Goal: Transaction & Acquisition: Purchase product/service

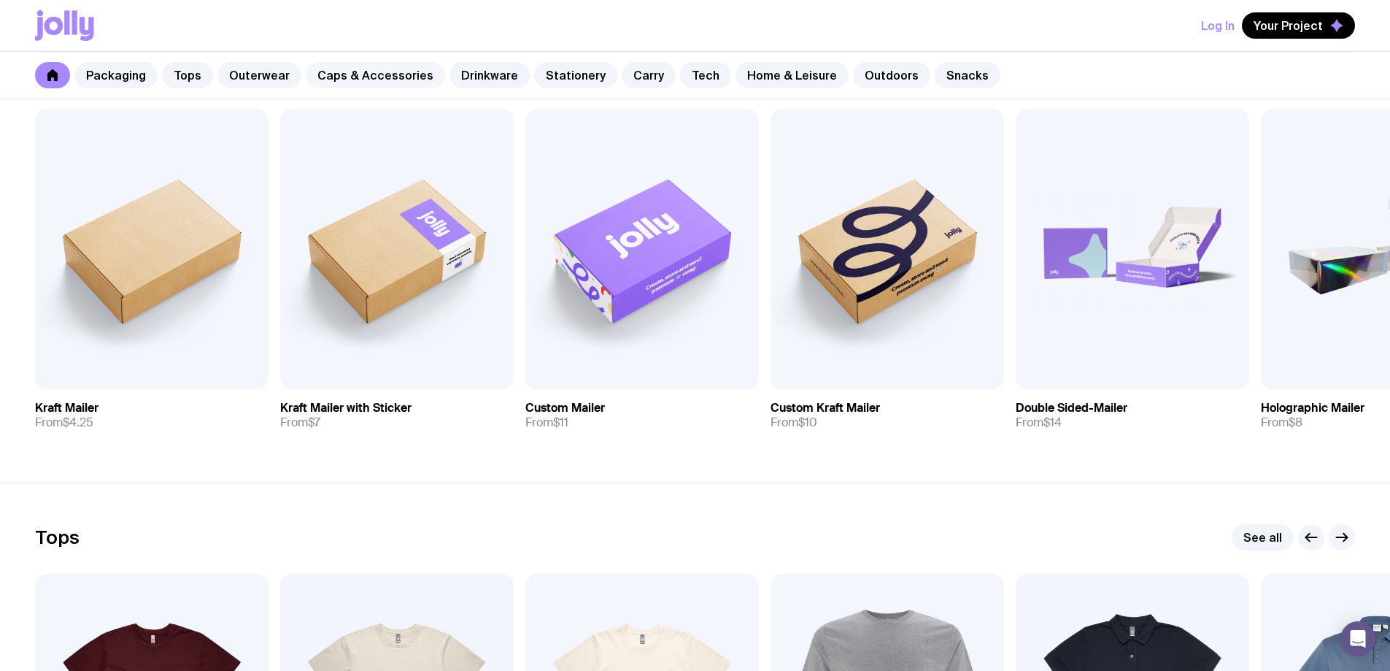
click at [347, 79] on link "Caps & Accessories" at bounding box center [375, 75] width 139 height 26
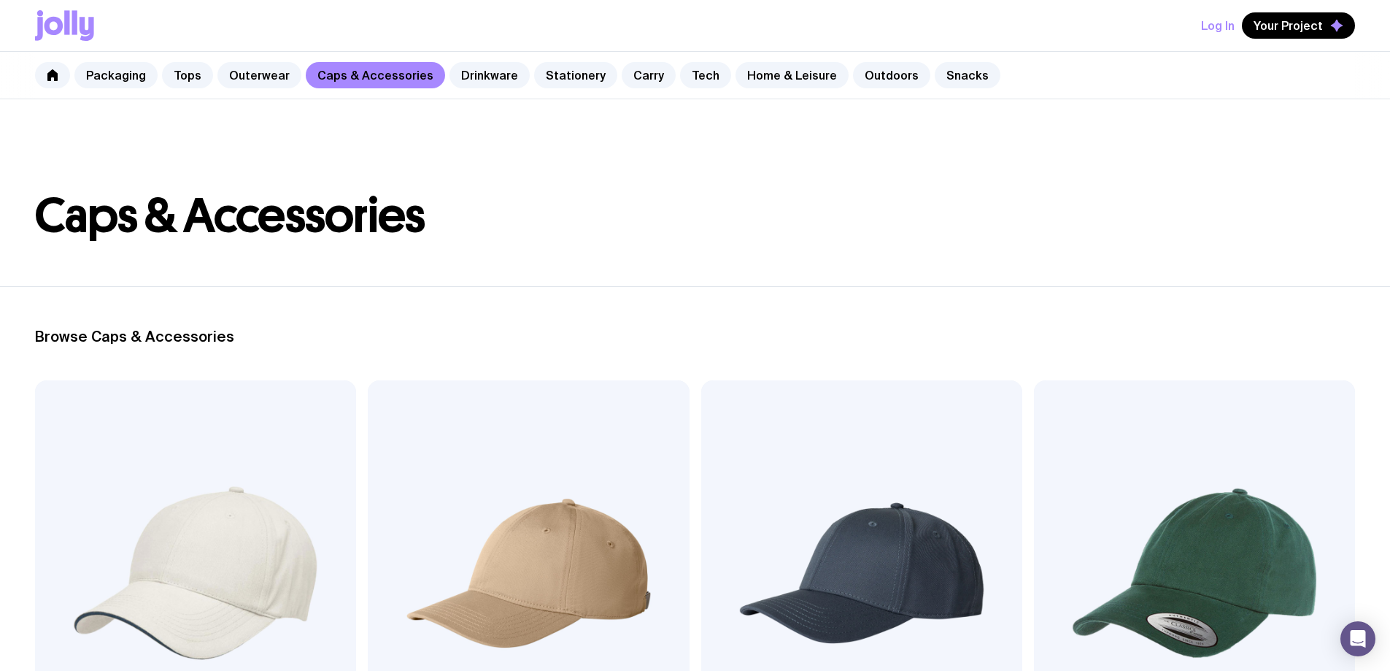
scroll to position [292, 0]
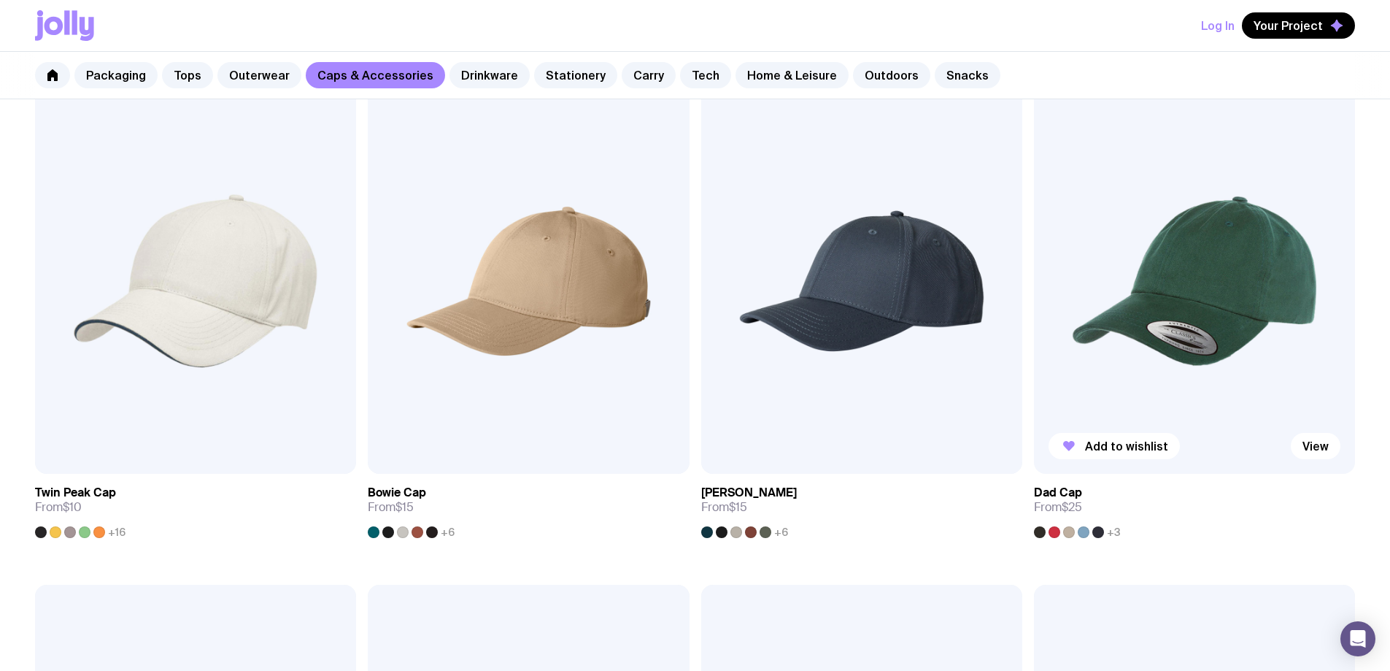
click at [1107, 526] on span "+3" at bounding box center [1114, 532] width 14 height 12
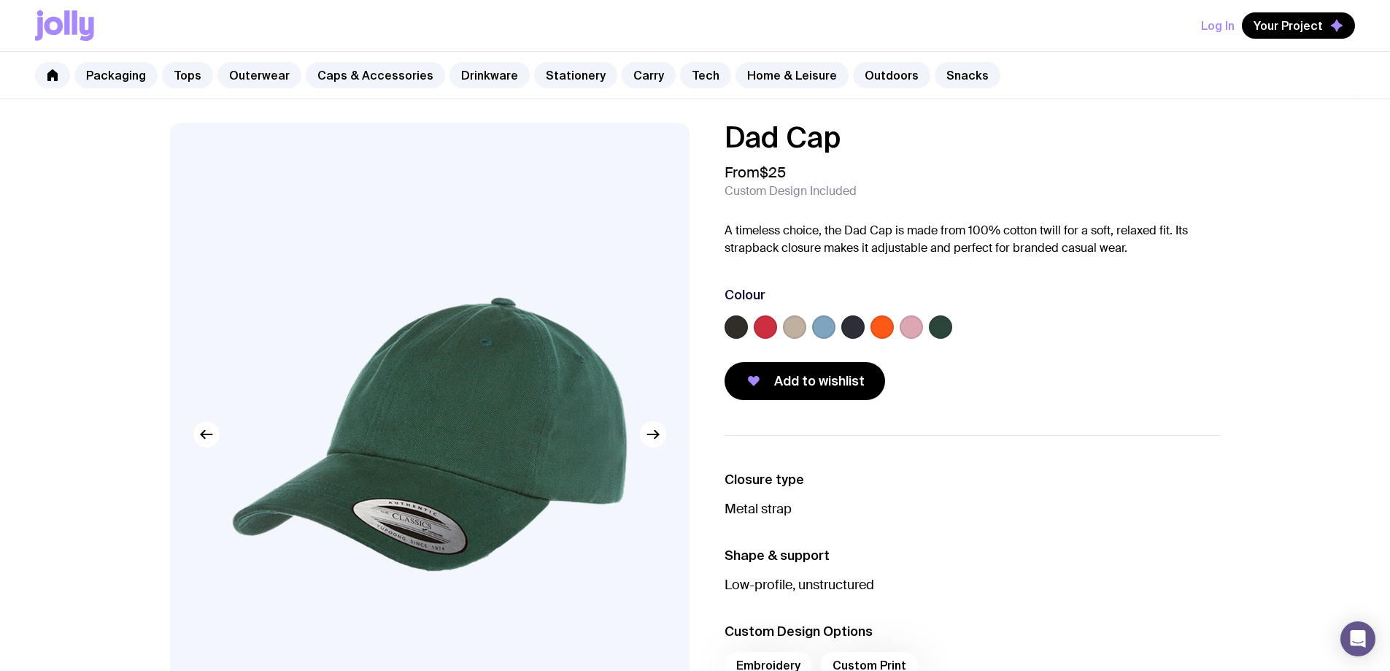
click at [909, 329] on label at bounding box center [911, 326] width 23 height 23
click at [0, 0] on input "radio" at bounding box center [0, 0] width 0 height 0
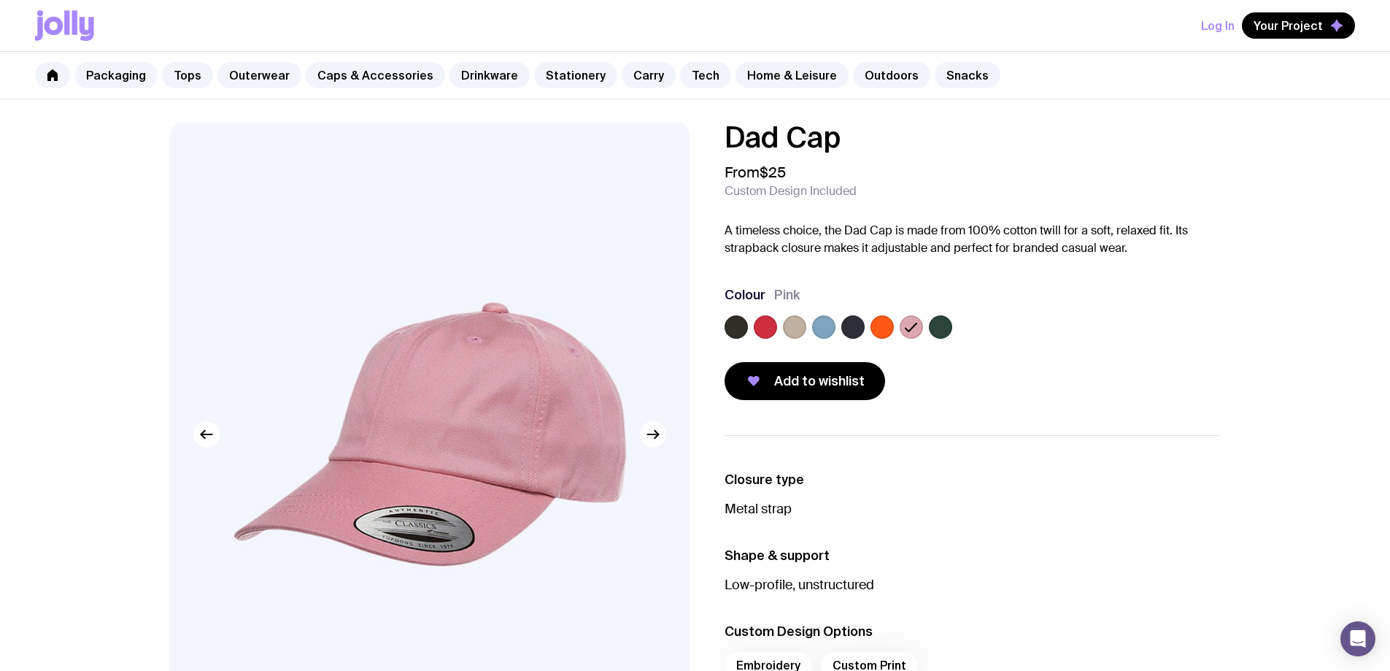
click at [885, 330] on label at bounding box center [882, 326] width 23 height 23
click at [0, 0] on input "radio" at bounding box center [0, 0] width 0 height 0
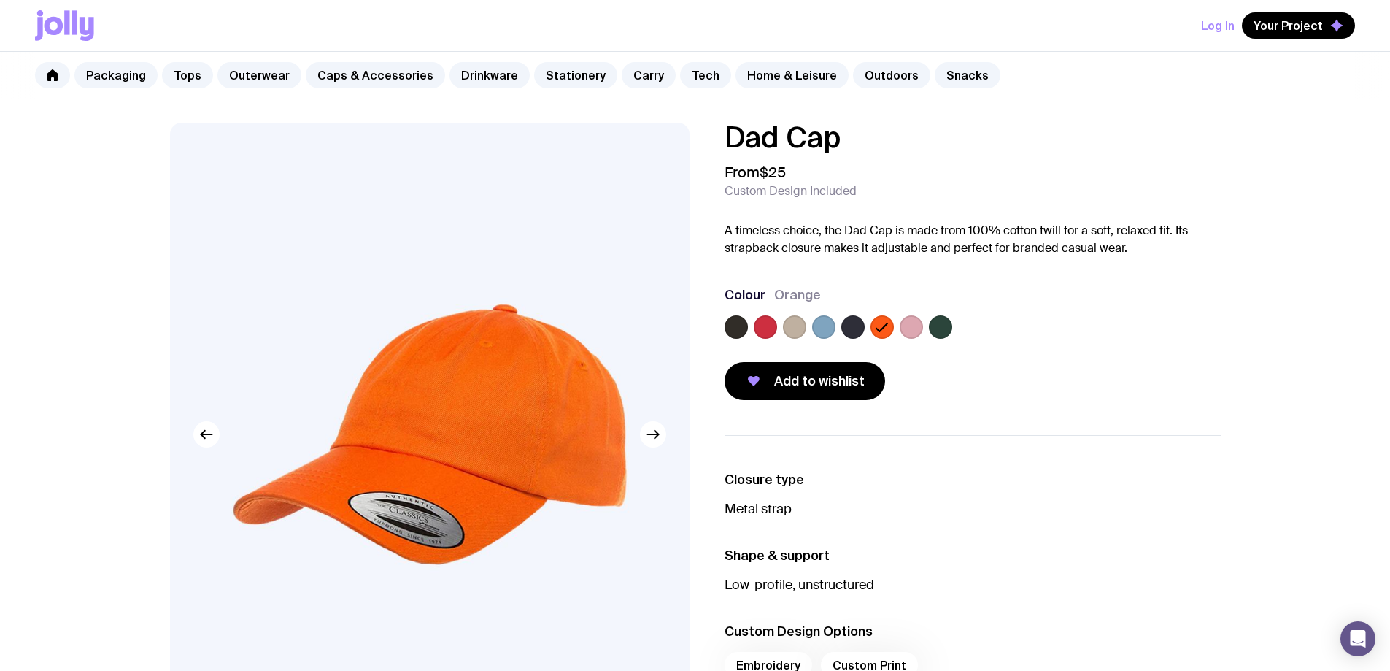
click at [858, 327] on label at bounding box center [853, 326] width 23 height 23
click at [0, 0] on input "radio" at bounding box center [0, 0] width 0 height 0
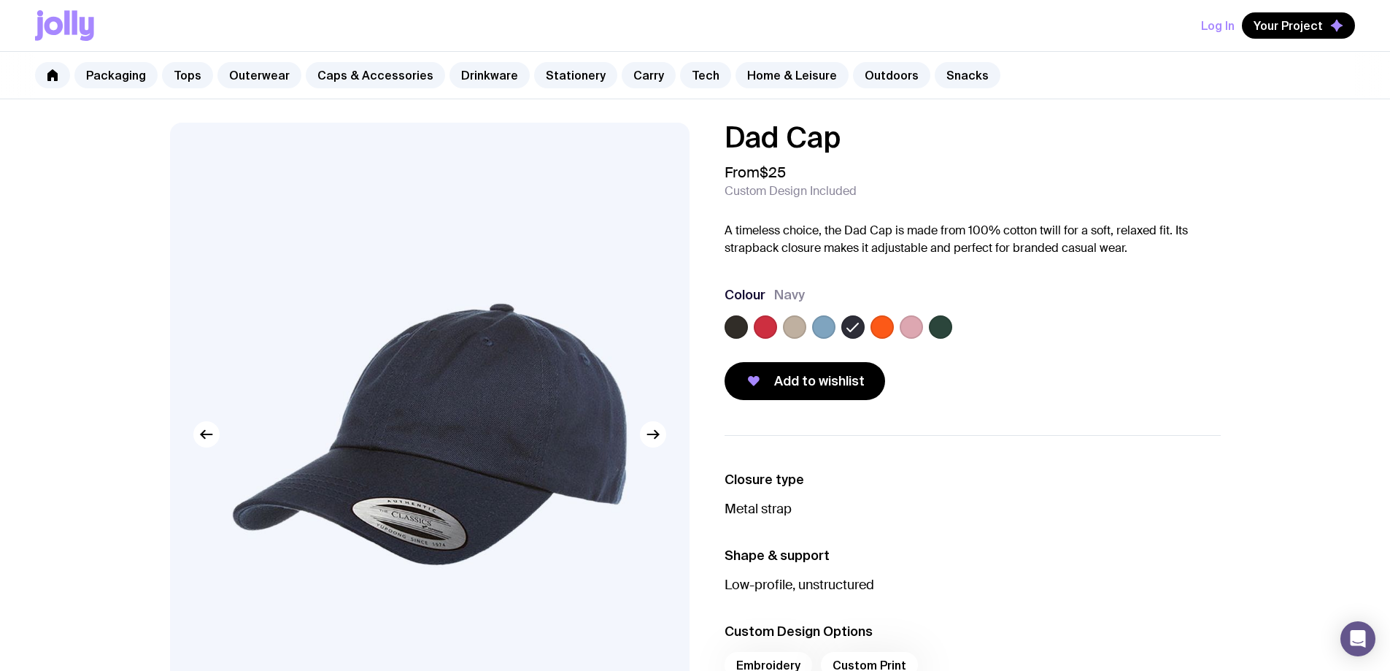
click at [834, 328] on label at bounding box center [823, 326] width 23 height 23
click at [0, 0] on input "radio" at bounding box center [0, 0] width 0 height 0
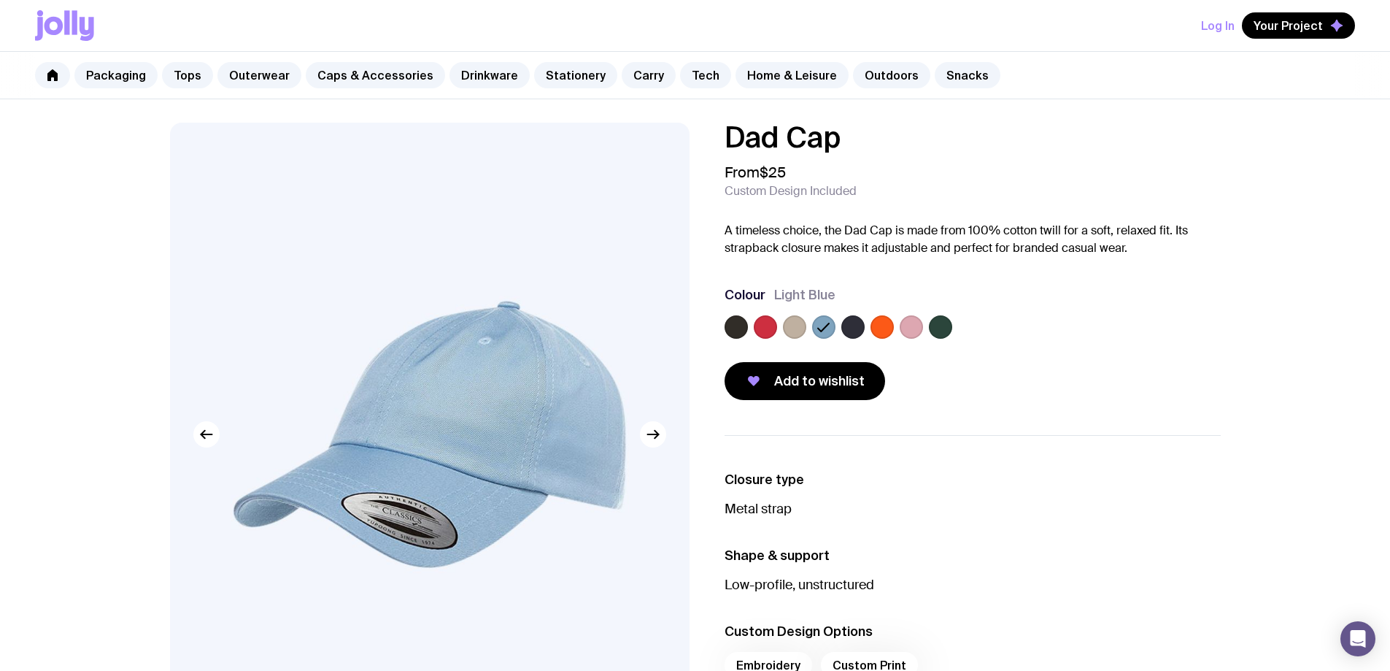
click at [804, 328] on label at bounding box center [794, 326] width 23 height 23
click at [0, 0] on input "radio" at bounding box center [0, 0] width 0 height 0
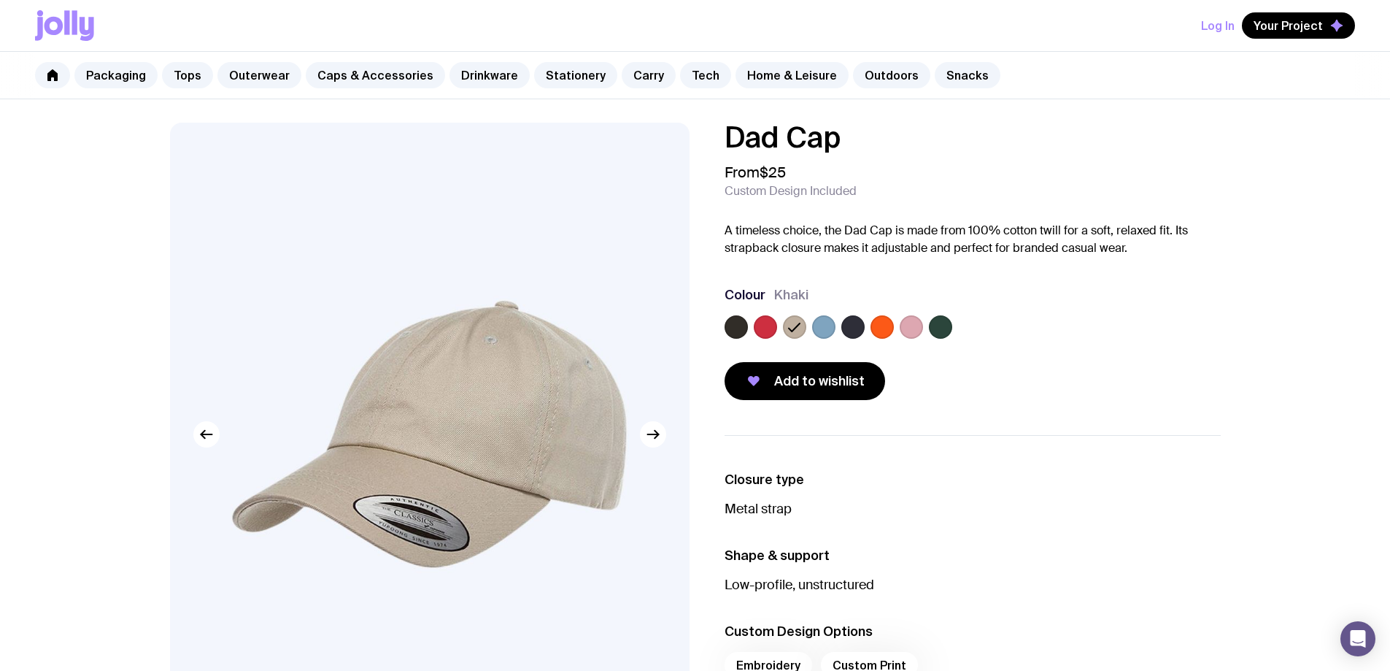
click at [758, 326] on label at bounding box center [765, 326] width 23 height 23
click at [0, 0] on input "radio" at bounding box center [0, 0] width 0 height 0
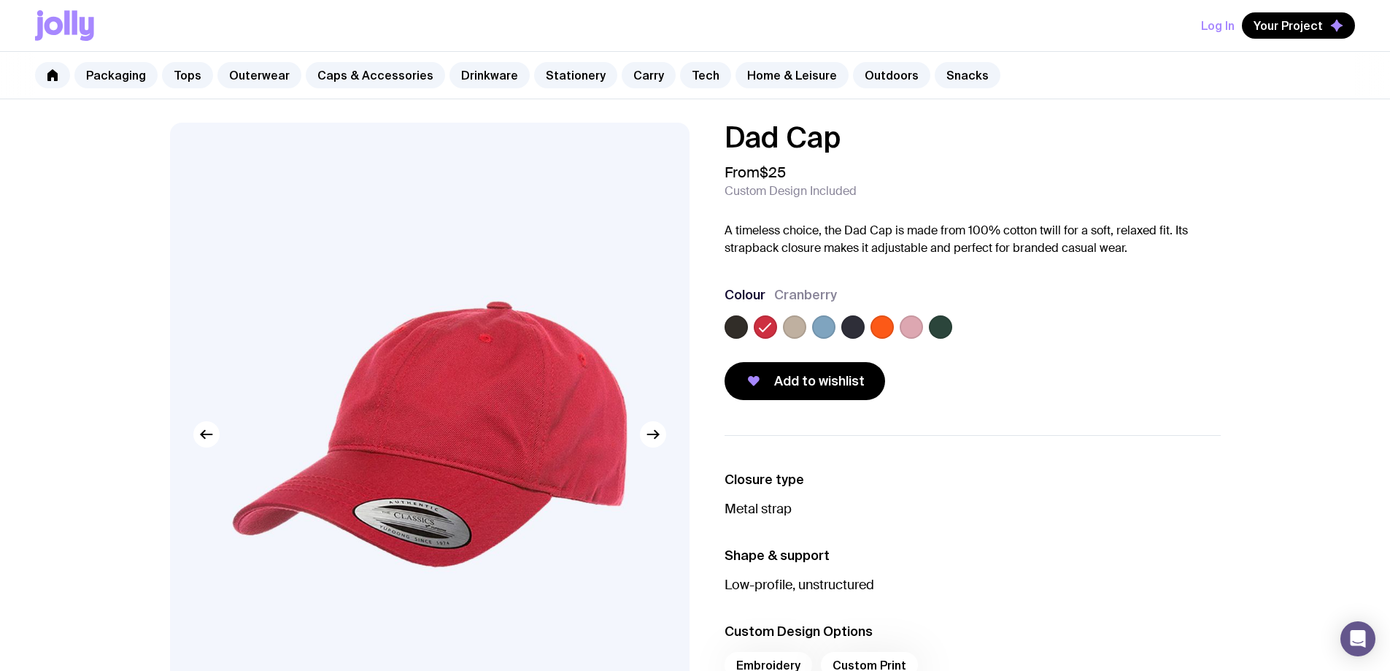
click at [732, 323] on label at bounding box center [736, 326] width 23 height 23
click at [0, 0] on input "radio" at bounding box center [0, 0] width 0 height 0
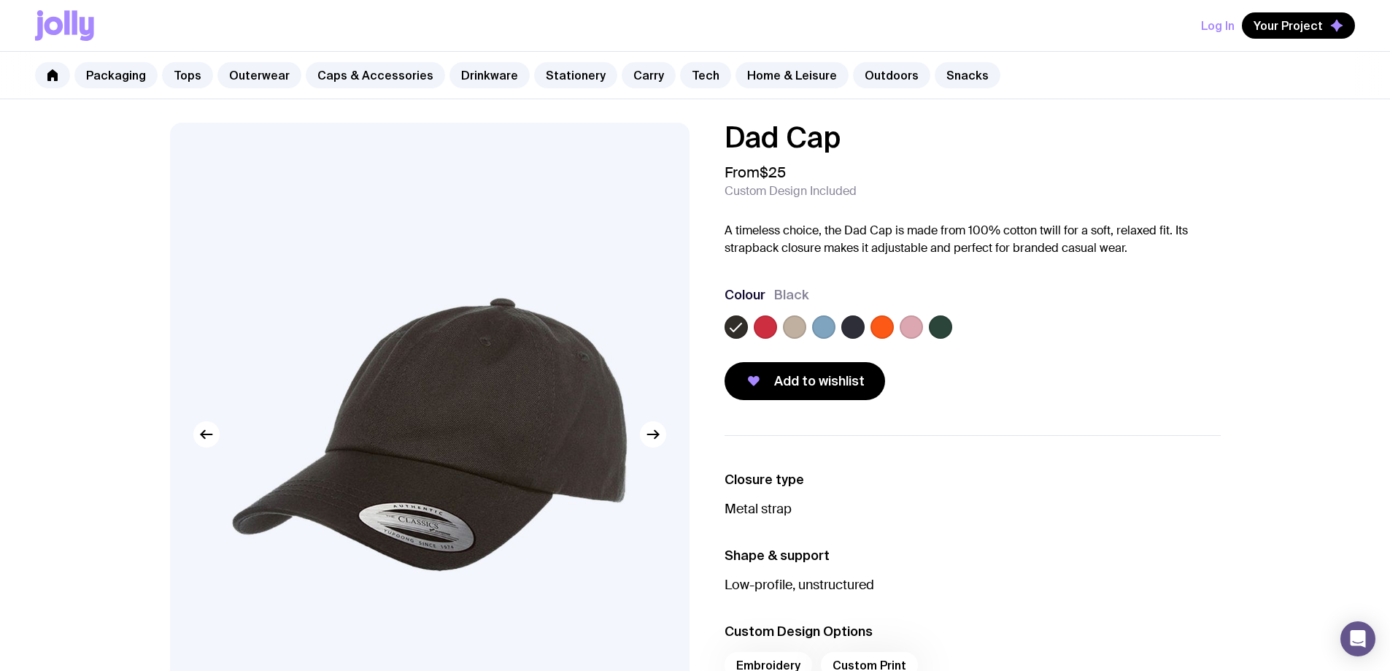
drag, startPoint x: 872, startPoint y: 312, endPoint x: 922, endPoint y: 310, distance: 49.7
click at [874, 312] on div "Colour Black" at bounding box center [973, 315] width 496 height 58
click at [930, 315] on div "Colour Black" at bounding box center [973, 315] width 496 height 58
click at [938, 323] on label at bounding box center [940, 326] width 23 height 23
click at [0, 0] on input "radio" at bounding box center [0, 0] width 0 height 0
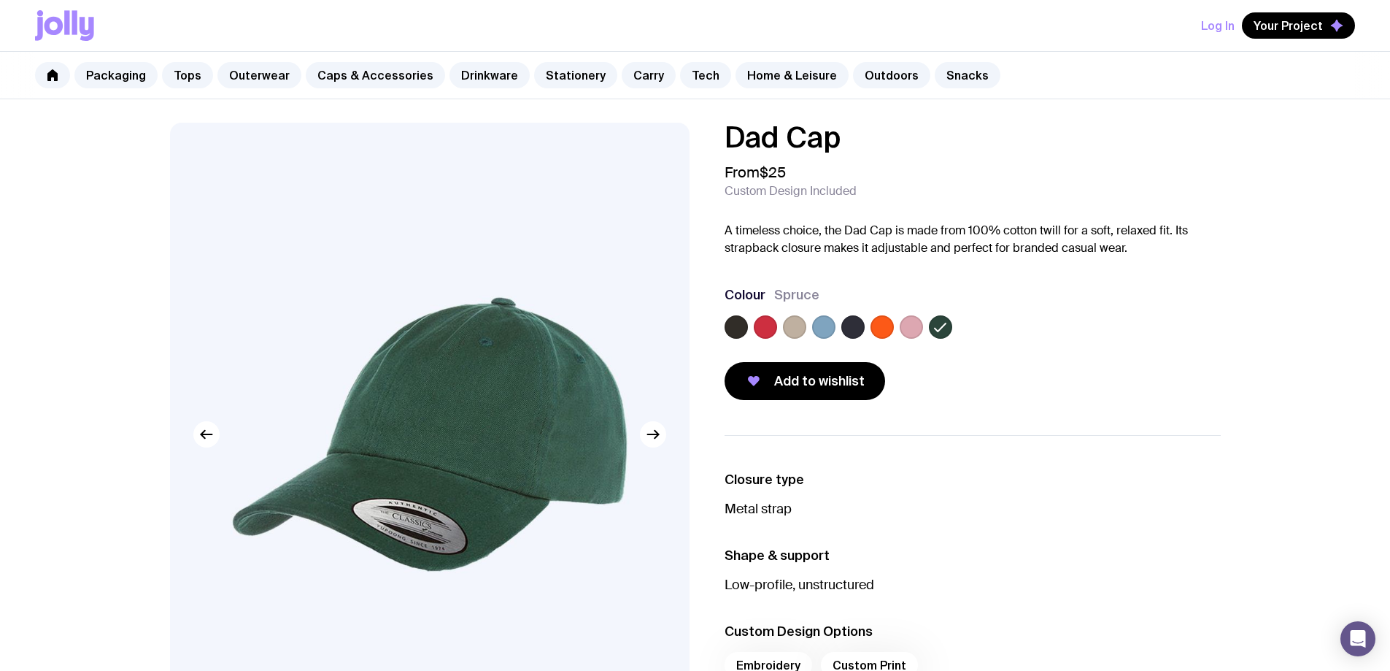
click at [894, 330] on div at bounding box center [973, 329] width 496 height 29
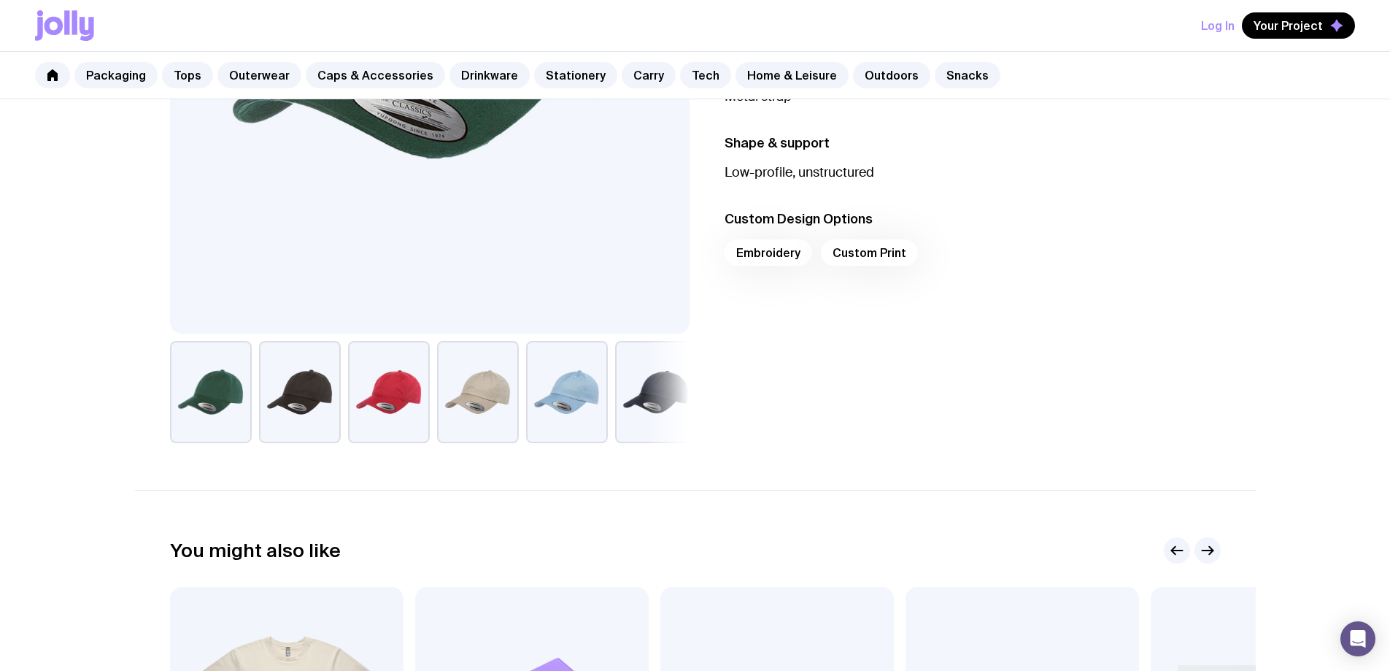
scroll to position [292, 0]
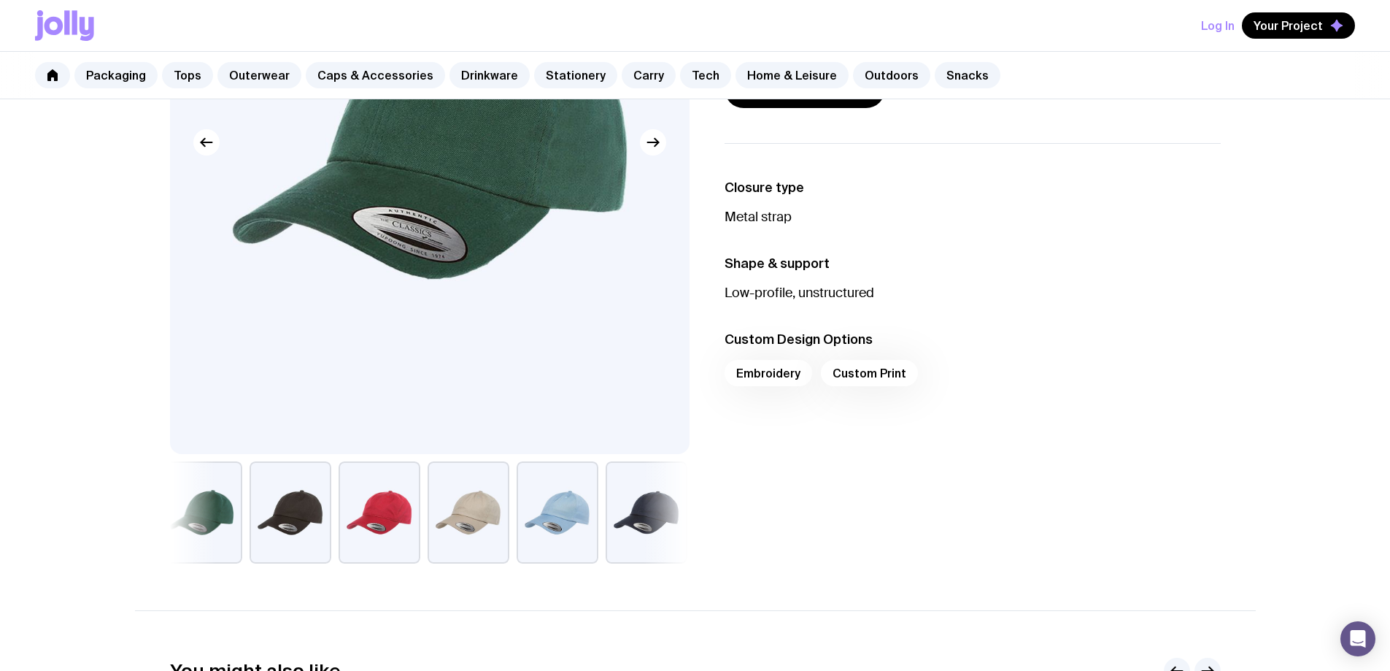
drag, startPoint x: 671, startPoint y: 520, endPoint x: 589, endPoint y: 528, distance: 82.9
click at [606, 528] on button "button" at bounding box center [647, 512] width 82 height 102
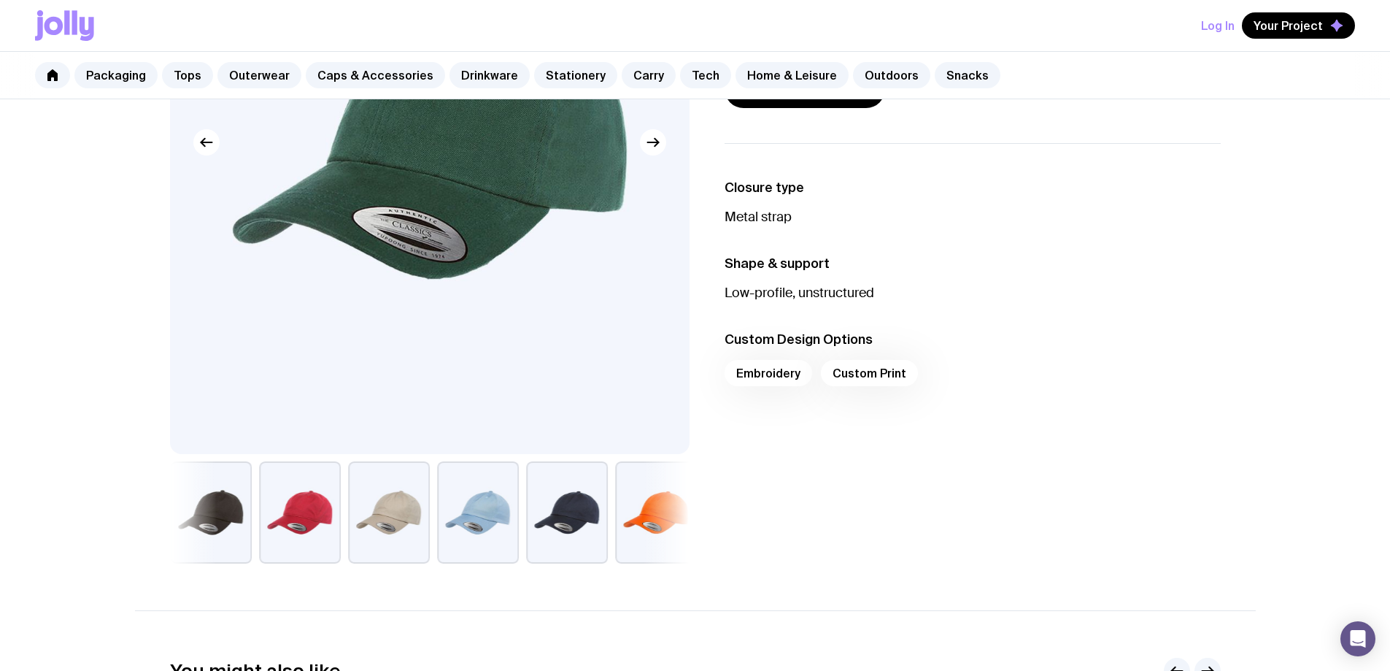
drag, startPoint x: 384, startPoint y: 523, endPoint x: 353, endPoint y: 520, distance: 30.8
click at [615, 523] on button "button" at bounding box center [656, 512] width 82 height 102
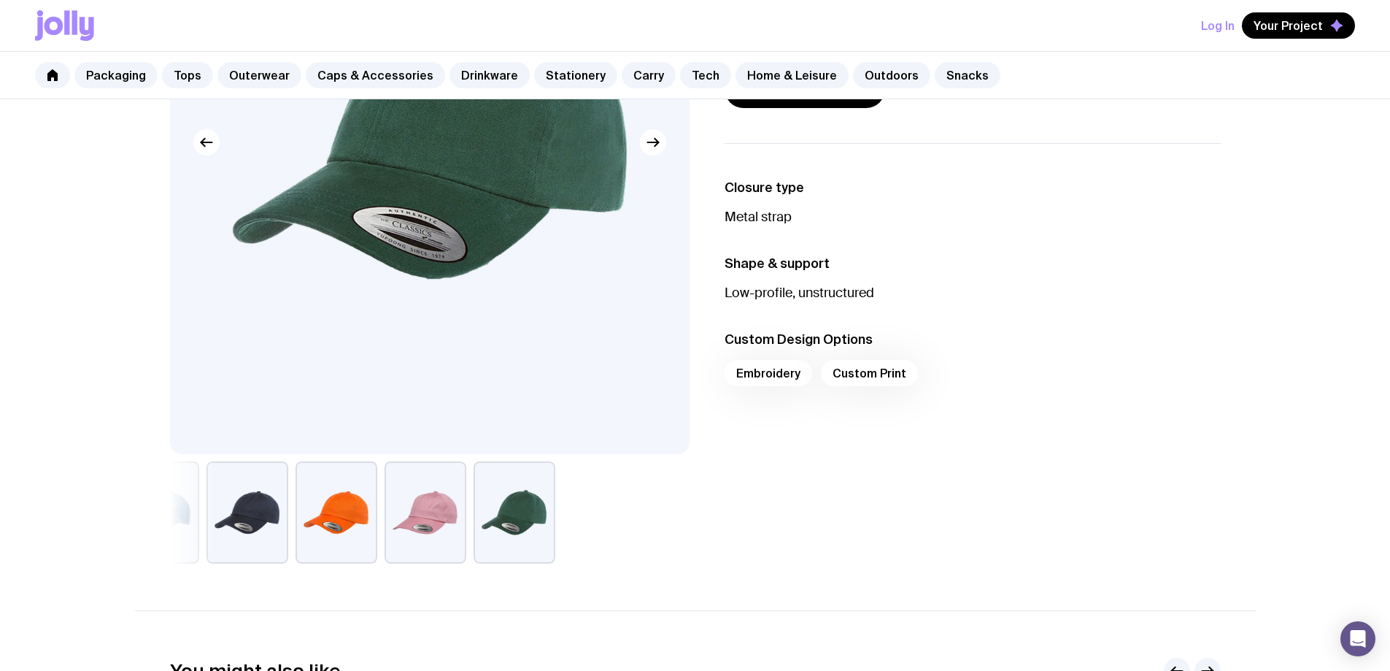
drag, startPoint x: 407, startPoint y: 515, endPoint x: 423, endPoint y: 513, distance: 15.4
click at [397, 515] on button "button" at bounding box center [425, 512] width 82 height 102
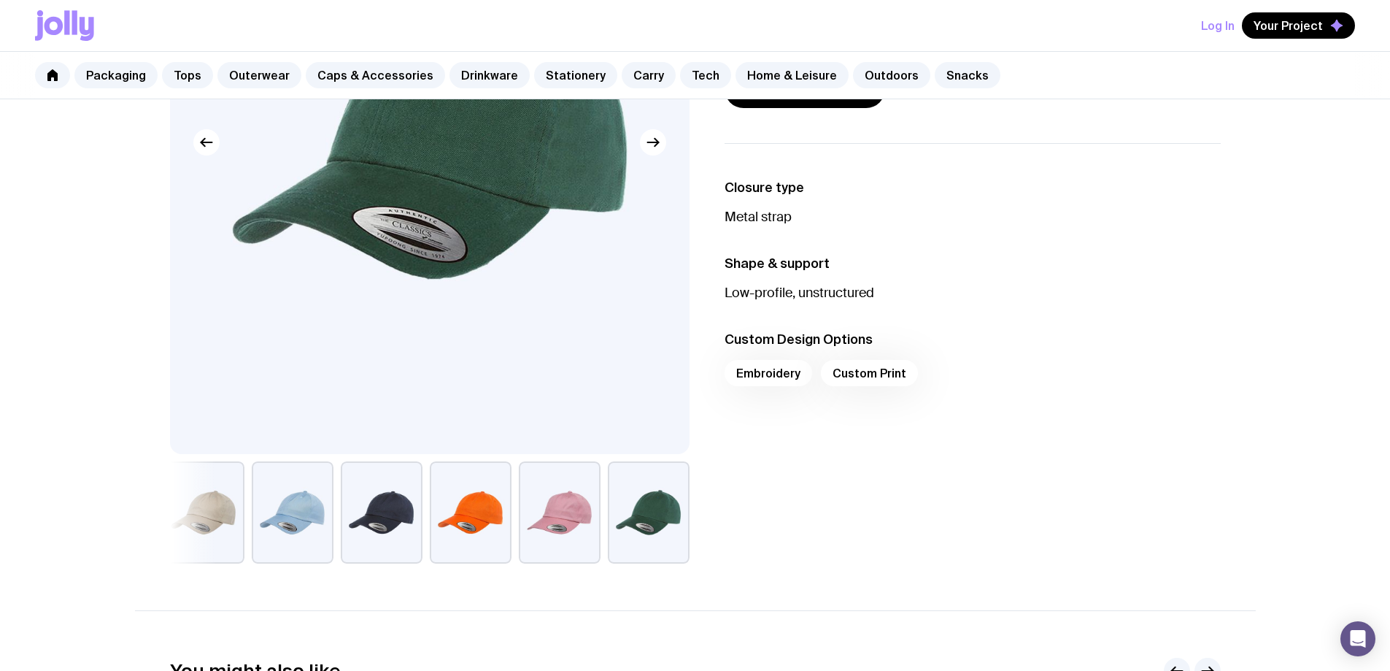
click at [585, 516] on button "button" at bounding box center [559, 512] width 82 height 102
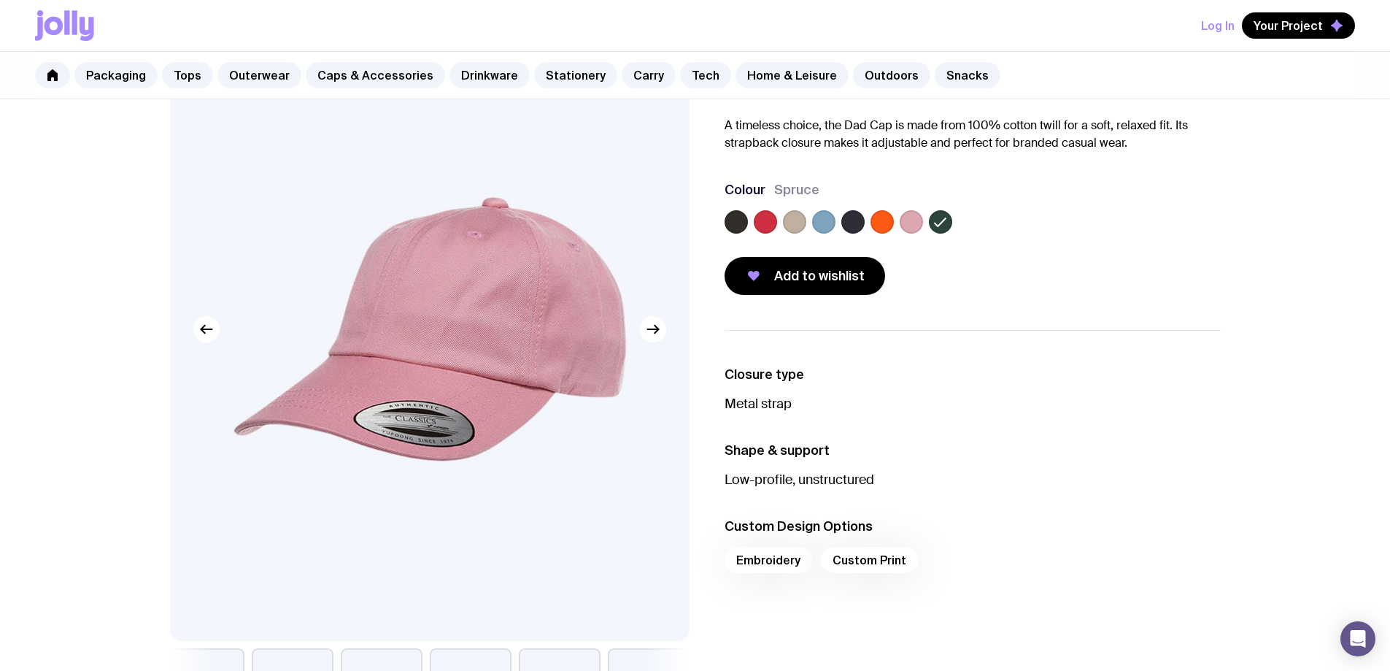
scroll to position [0, 0]
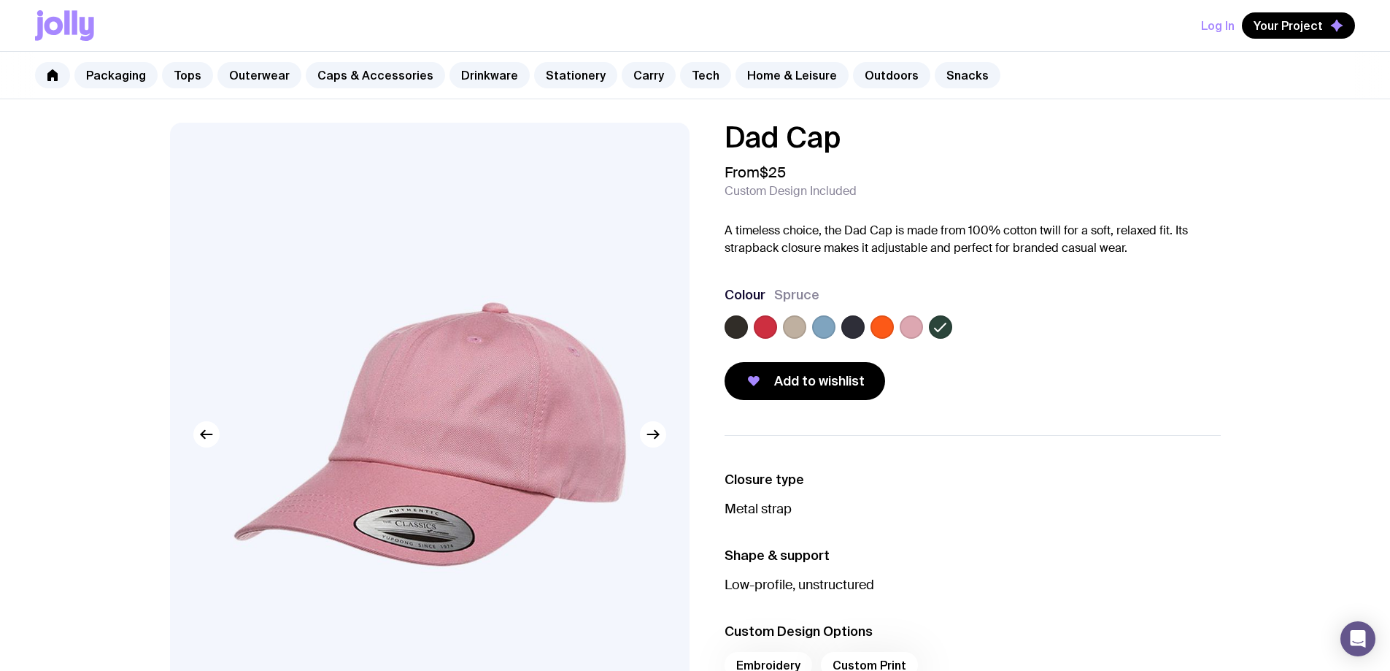
click at [909, 324] on label at bounding box center [911, 326] width 23 height 23
click at [0, 0] on input "radio" at bounding box center [0, 0] width 0 height 0
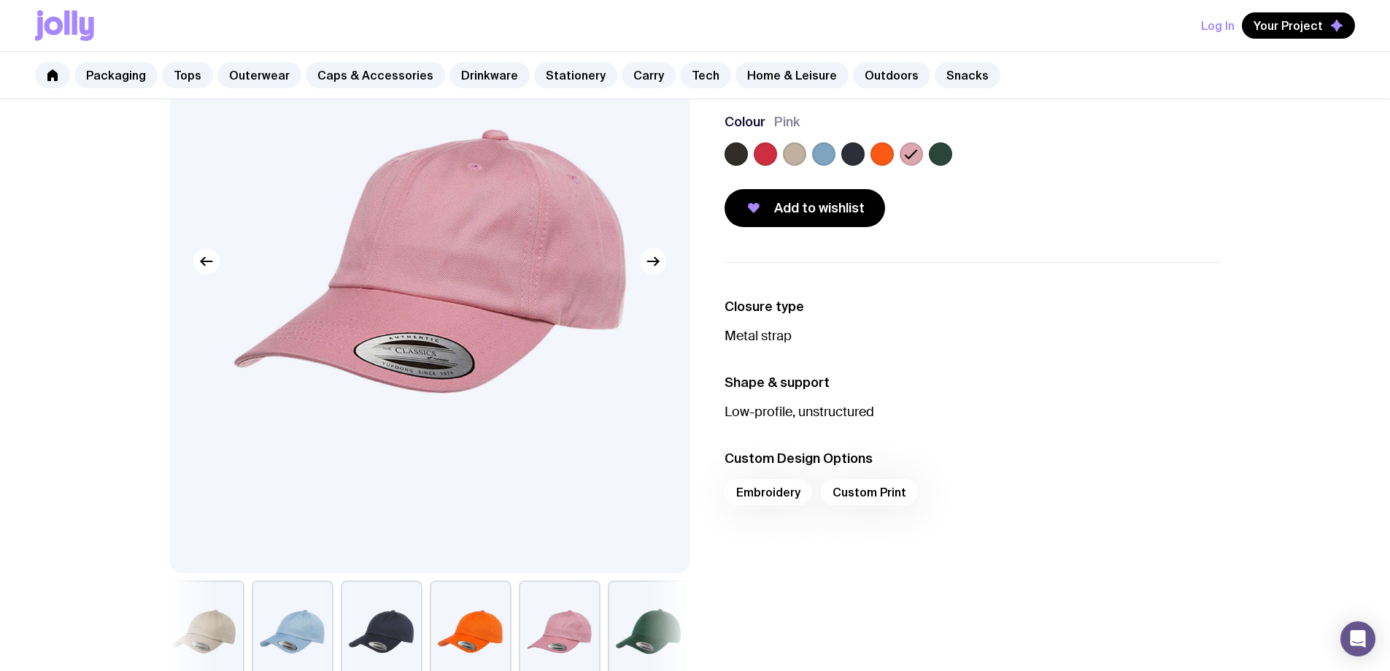
scroll to position [292, 0]
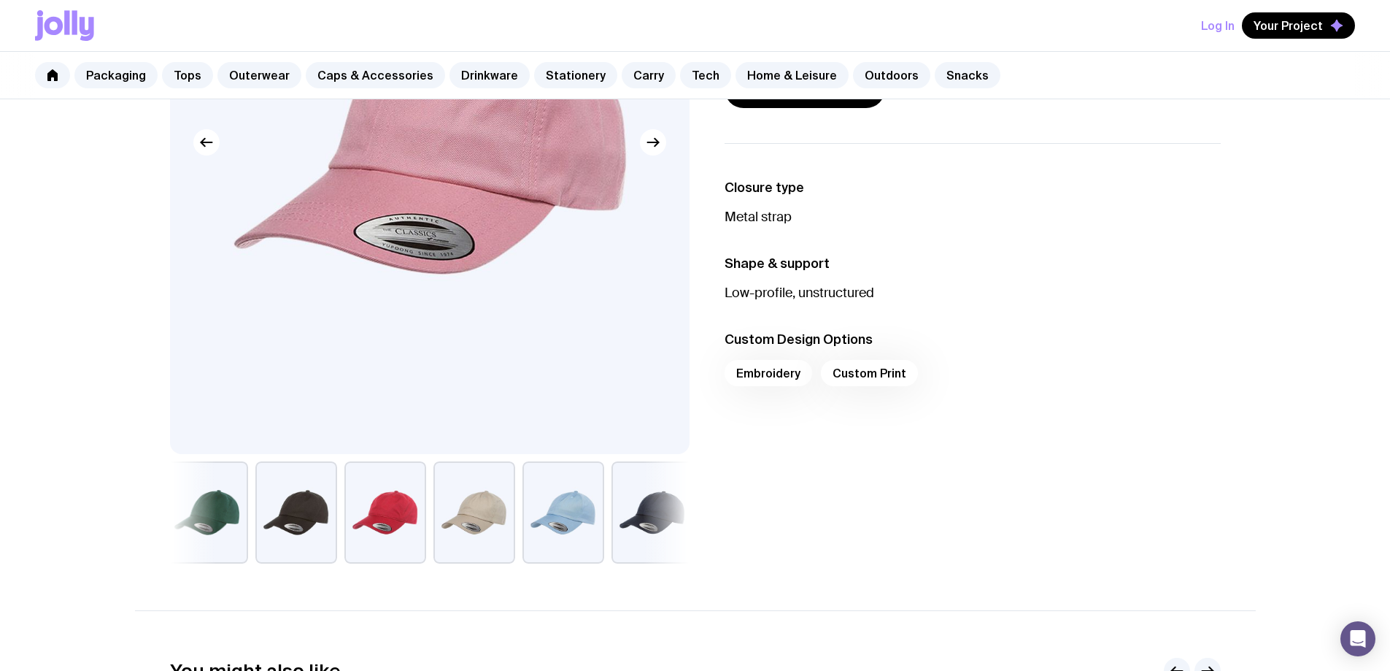
drag, startPoint x: 500, startPoint y: 526, endPoint x: 661, endPoint y: 528, distance: 161.3
click at [661, 528] on button "button" at bounding box center [652, 512] width 82 height 102
drag, startPoint x: 429, startPoint y: 500, endPoint x: 557, endPoint y: 509, distance: 128.0
click at [624, 508] on div at bounding box center [430, 512] width 520 height 102
click at [235, 501] on button "button" at bounding box center [211, 512] width 82 height 102
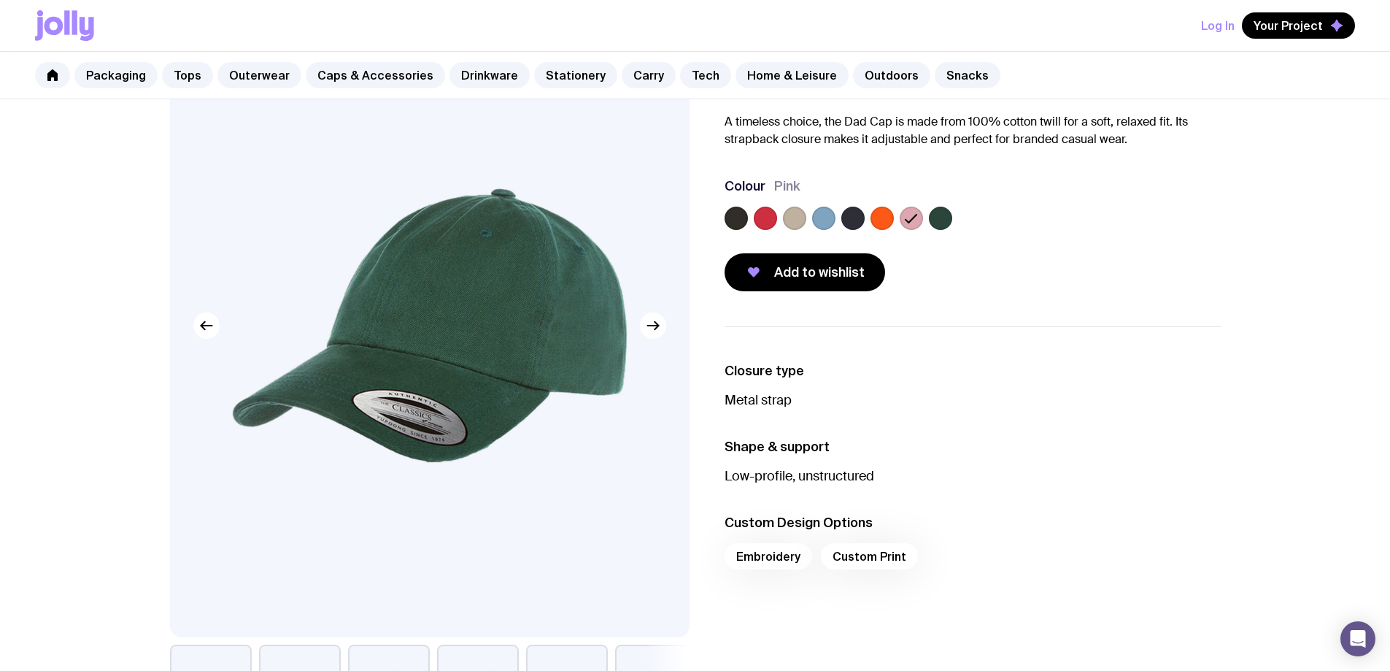
scroll to position [0, 0]
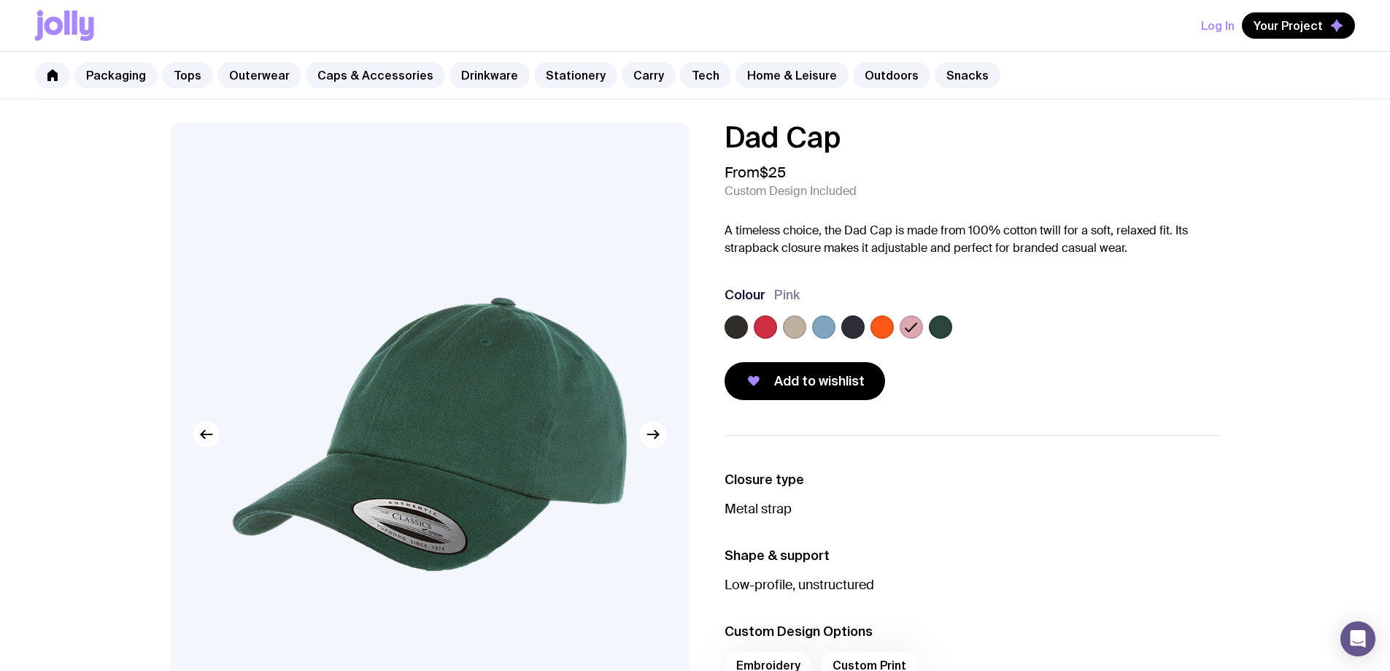
click at [742, 320] on label at bounding box center [736, 326] width 23 height 23
click at [0, 0] on input "radio" at bounding box center [0, 0] width 0 height 0
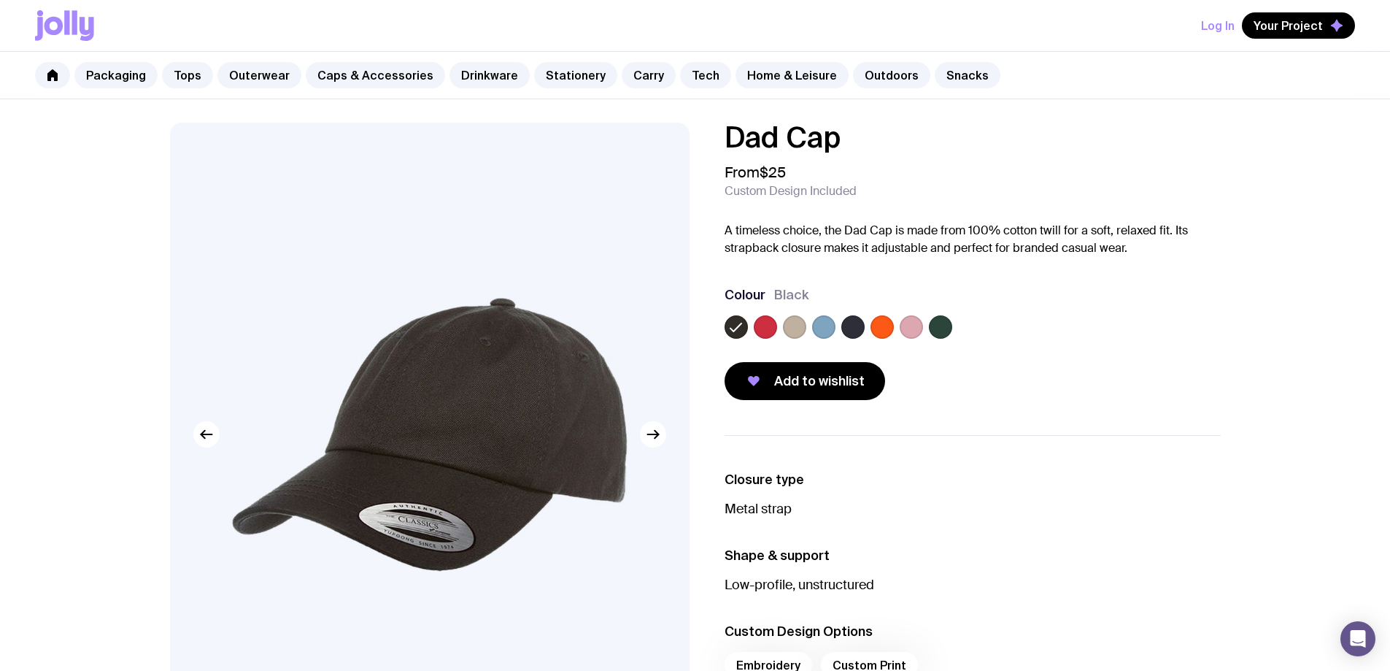
click at [769, 323] on label at bounding box center [765, 326] width 23 height 23
click at [0, 0] on input "radio" at bounding box center [0, 0] width 0 height 0
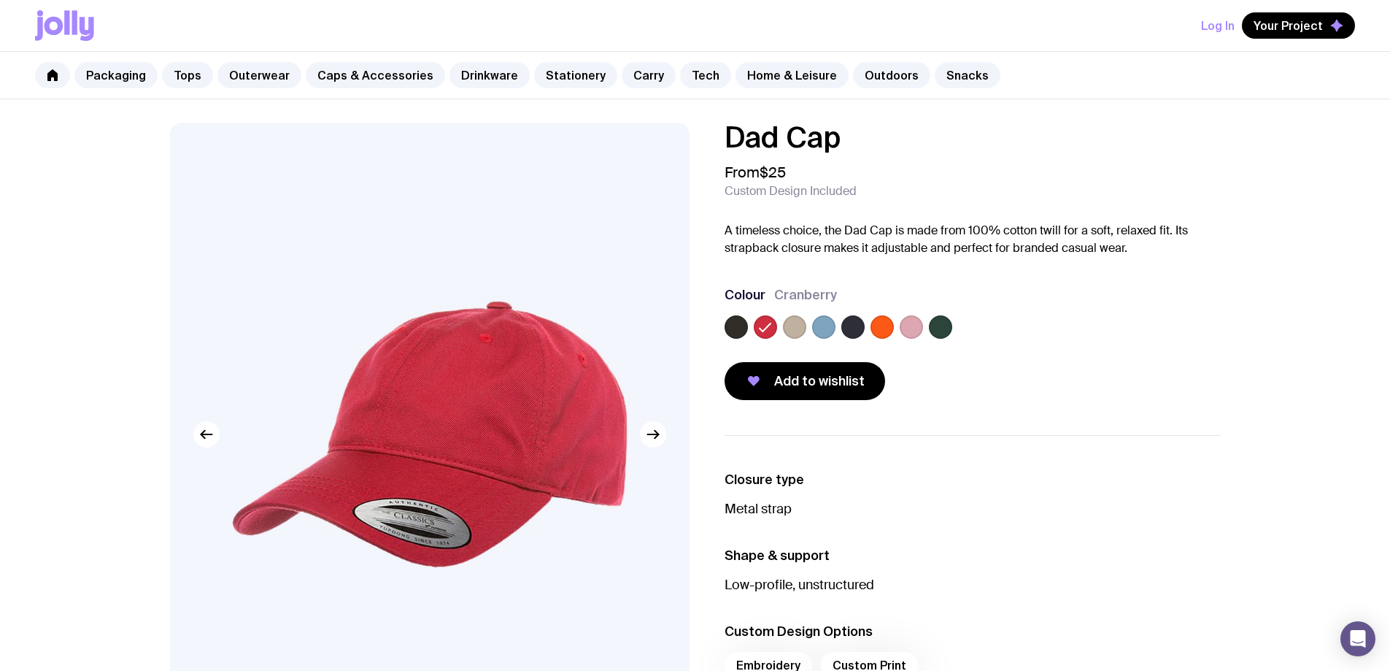
click at [790, 323] on label at bounding box center [794, 326] width 23 height 23
click at [0, 0] on input "radio" at bounding box center [0, 0] width 0 height 0
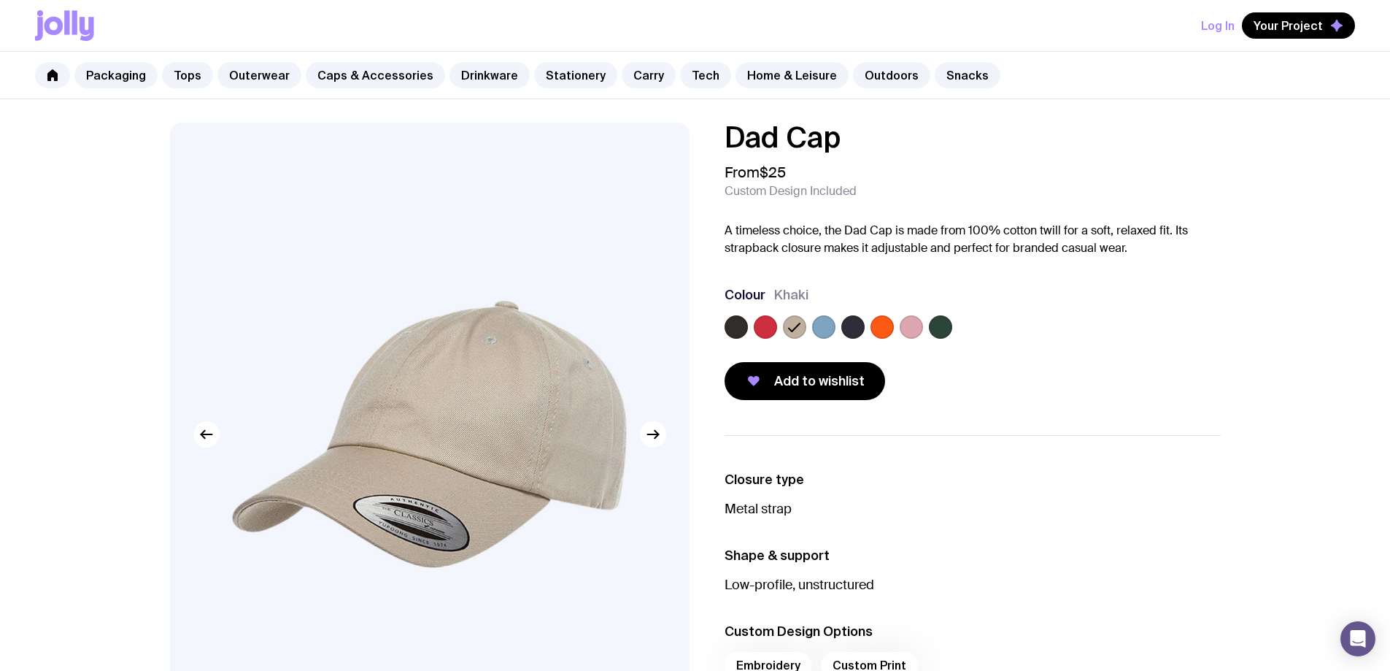
click at [816, 323] on label at bounding box center [823, 326] width 23 height 23
click at [0, 0] on input "radio" at bounding box center [0, 0] width 0 height 0
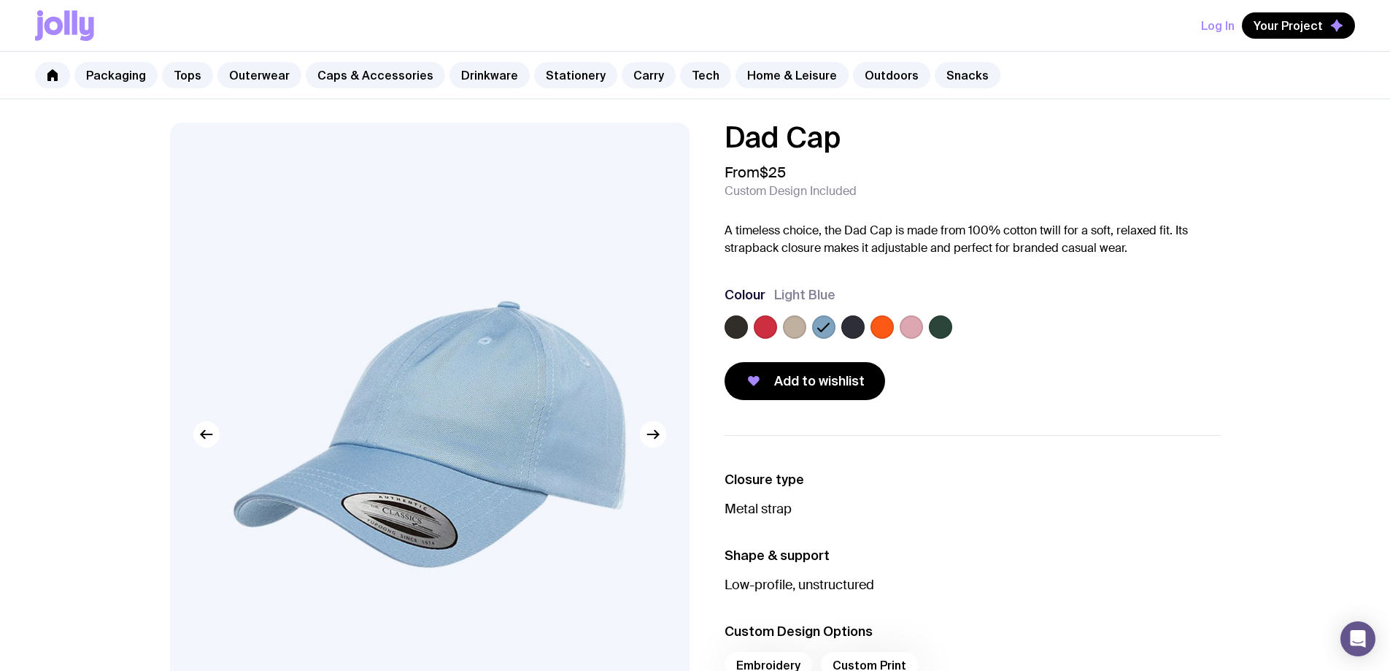
click at [857, 323] on label at bounding box center [853, 326] width 23 height 23
click at [0, 0] on input "radio" at bounding box center [0, 0] width 0 height 0
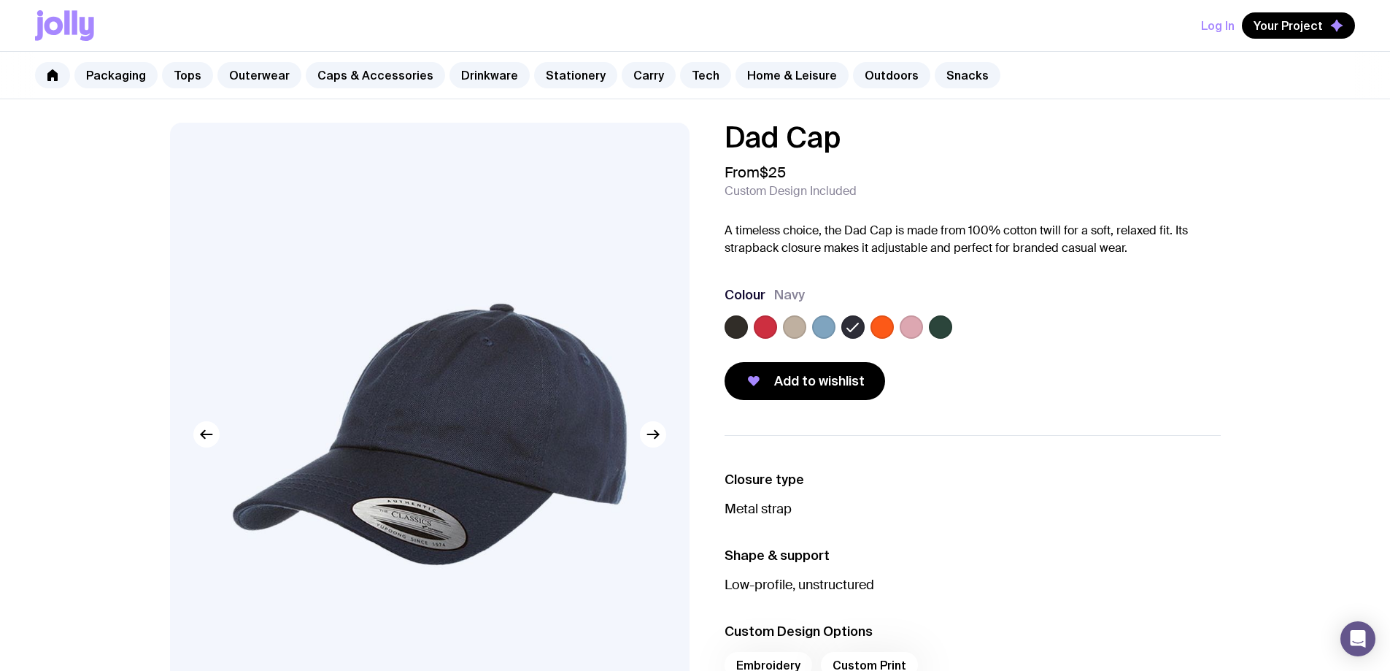
click at [892, 323] on label at bounding box center [882, 326] width 23 height 23
click at [0, 0] on input "radio" at bounding box center [0, 0] width 0 height 0
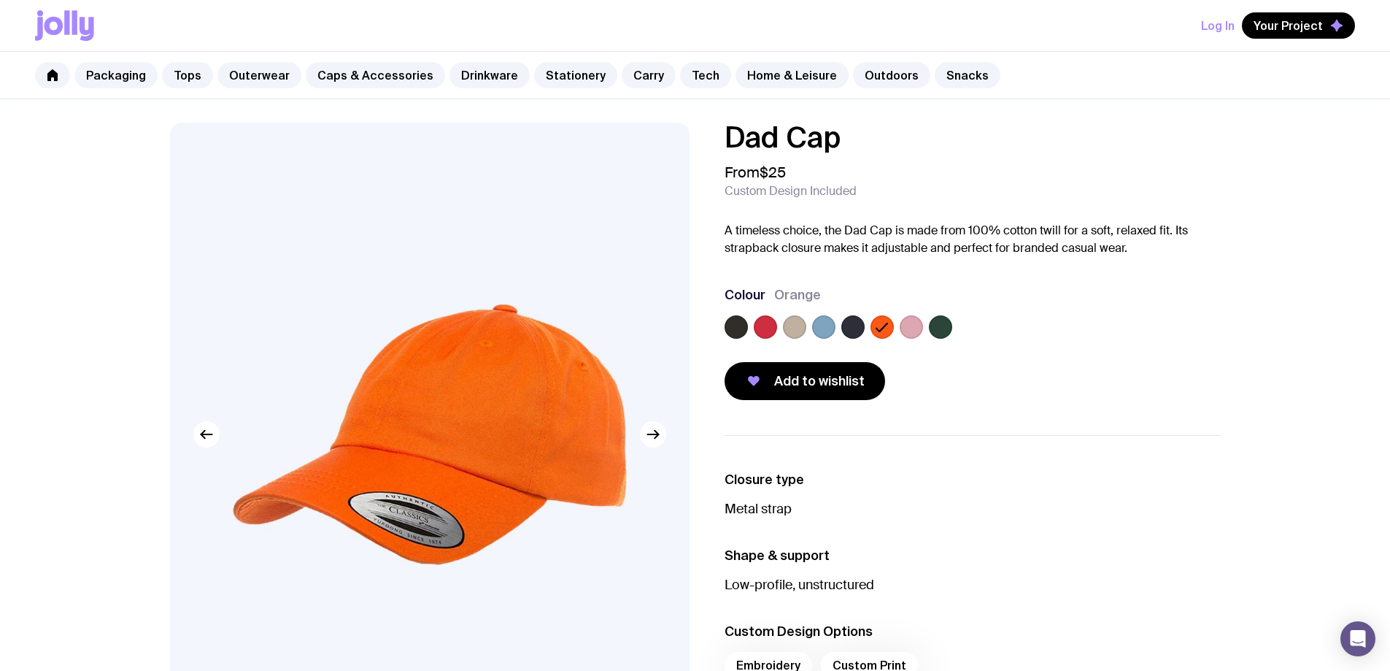
click at [905, 321] on label at bounding box center [911, 326] width 23 height 23
click at [0, 0] on input "radio" at bounding box center [0, 0] width 0 height 0
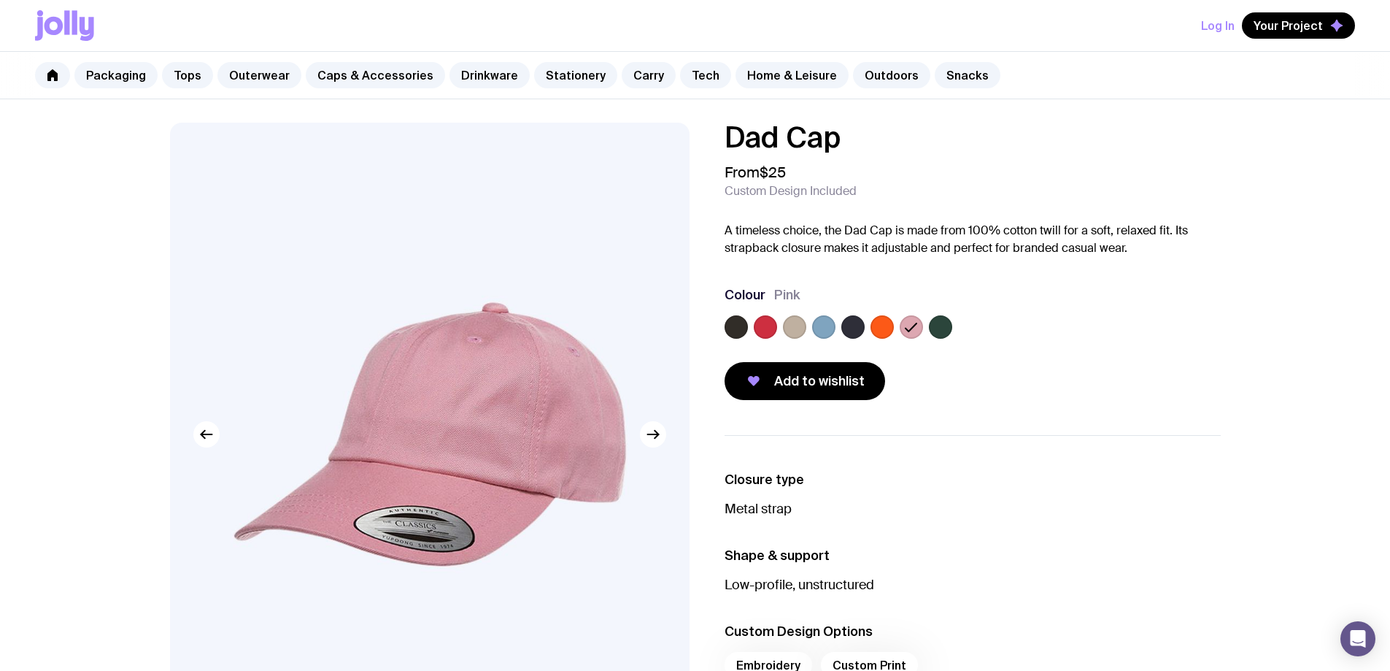
click at [945, 323] on label at bounding box center [940, 326] width 23 height 23
click at [0, 0] on input "radio" at bounding box center [0, 0] width 0 height 0
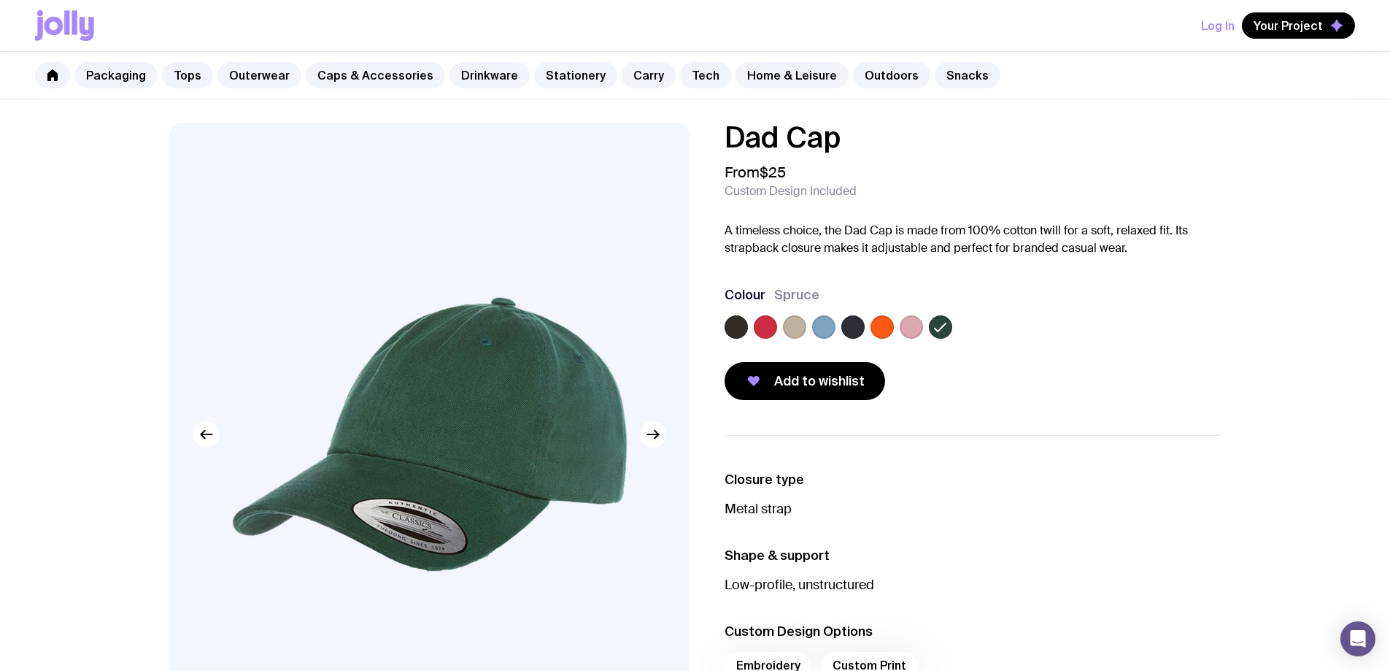
click at [844, 318] on div at bounding box center [853, 326] width 23 height 23
click at [852, 330] on label at bounding box center [853, 326] width 23 height 23
click at [0, 0] on input "radio" at bounding box center [0, 0] width 0 height 0
